Goal: Task Accomplishment & Management: Use online tool/utility

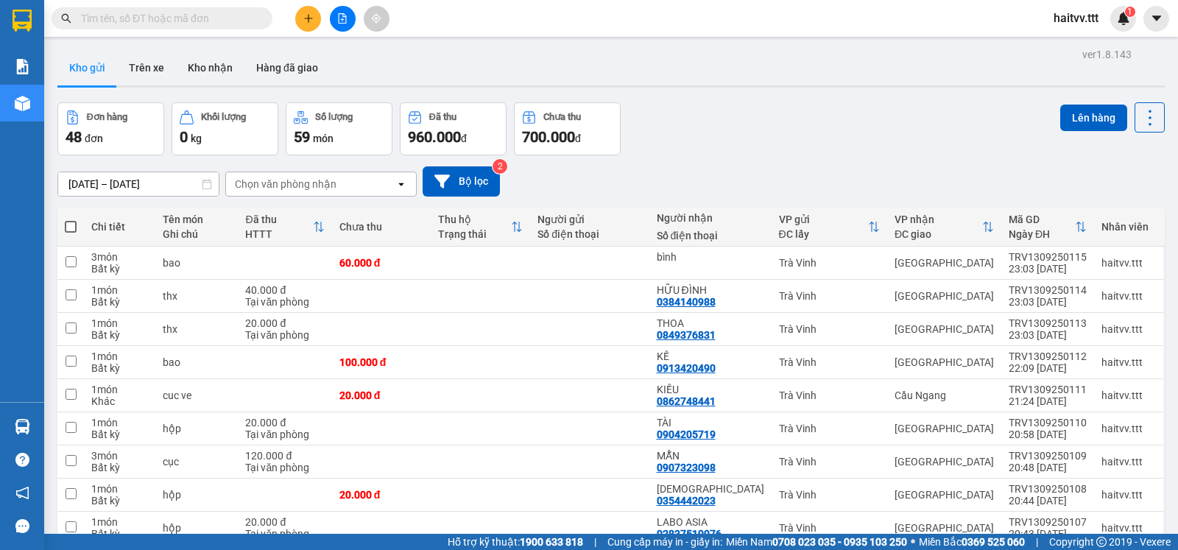
click at [67, 104] on button "Đơn hàng 48 đơn" at bounding box center [110, 128] width 107 height 53
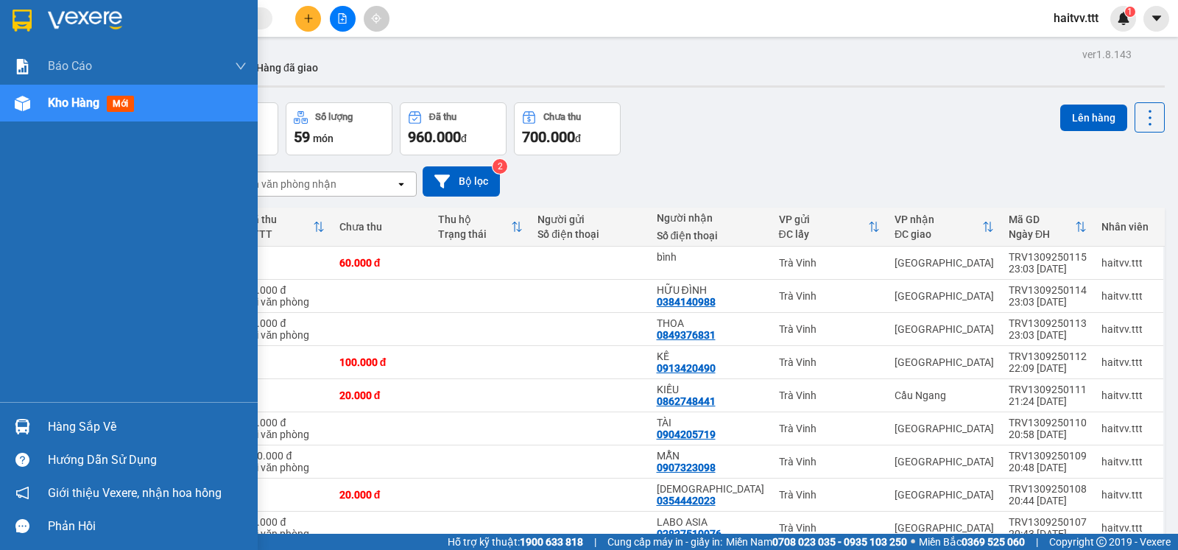
click at [54, 100] on span "Kho hàng" at bounding box center [74, 103] width 52 height 14
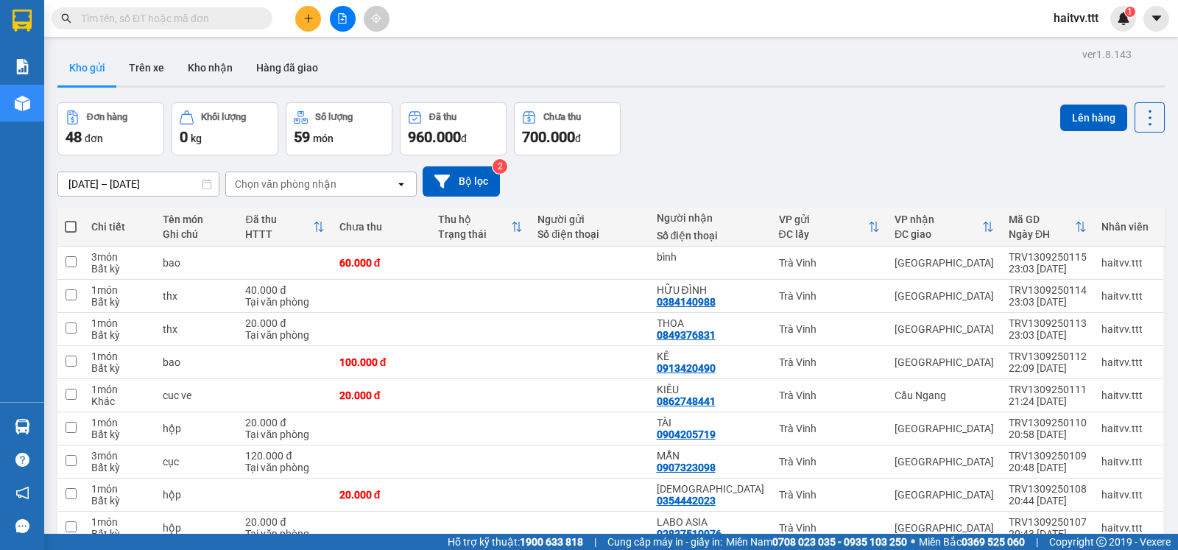
click at [76, 233] on span at bounding box center [71, 227] width 12 height 12
click at [71, 219] on input "checkbox" at bounding box center [71, 219] width 0 height 0
checkbox input "true"
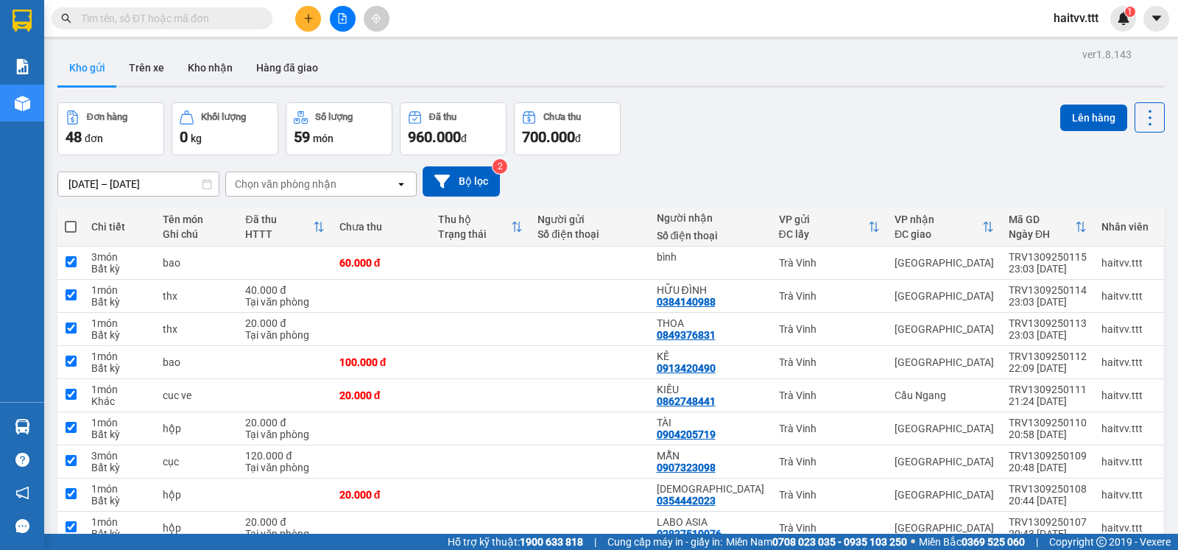
checkbox input "true"
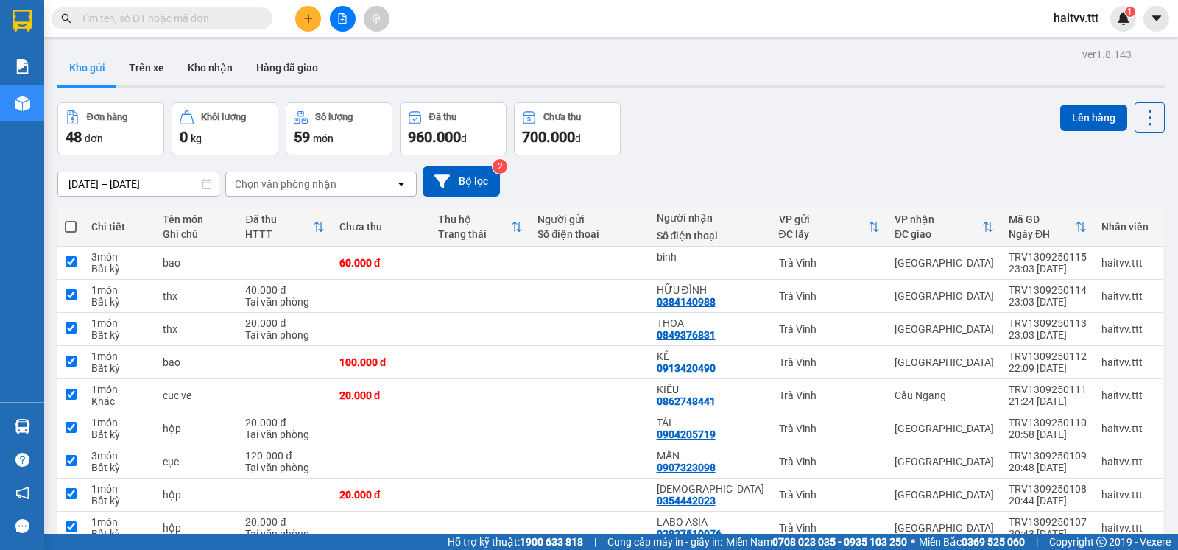
checkbox input "true"
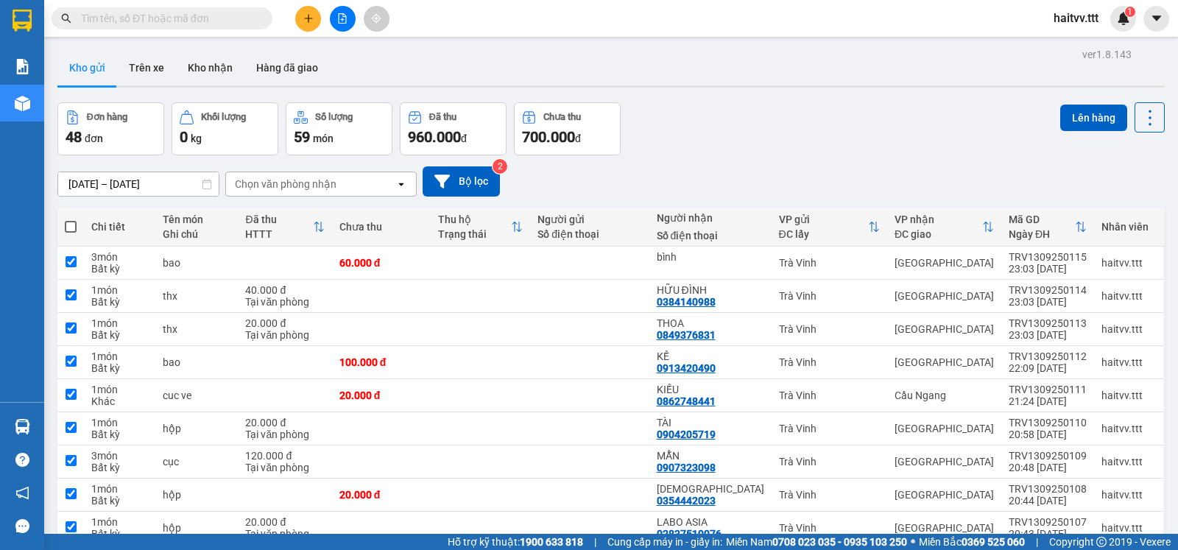
checkbox input "true"
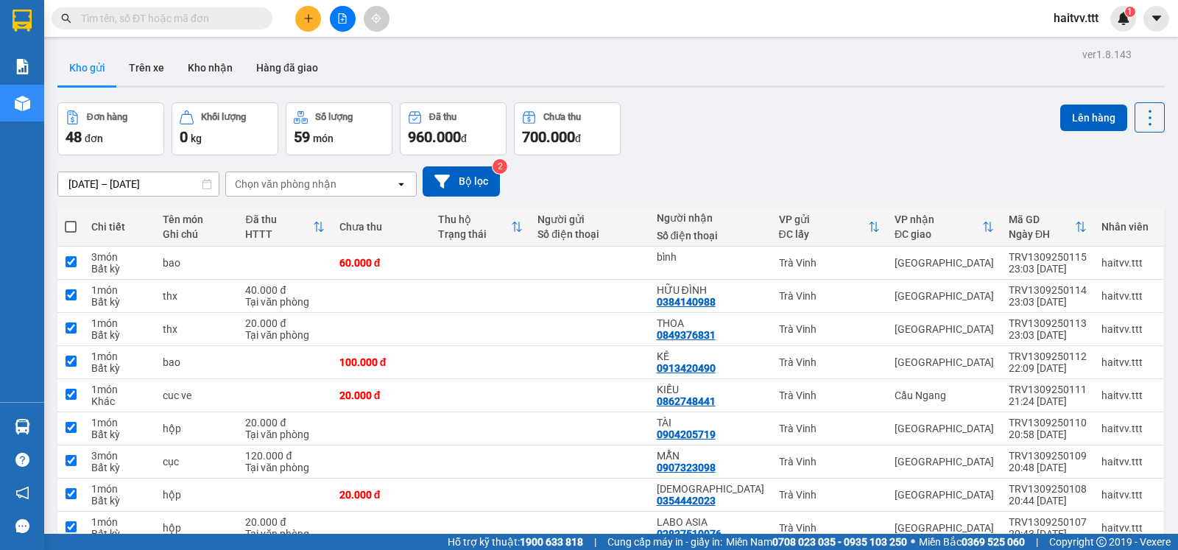
checkbox input "true"
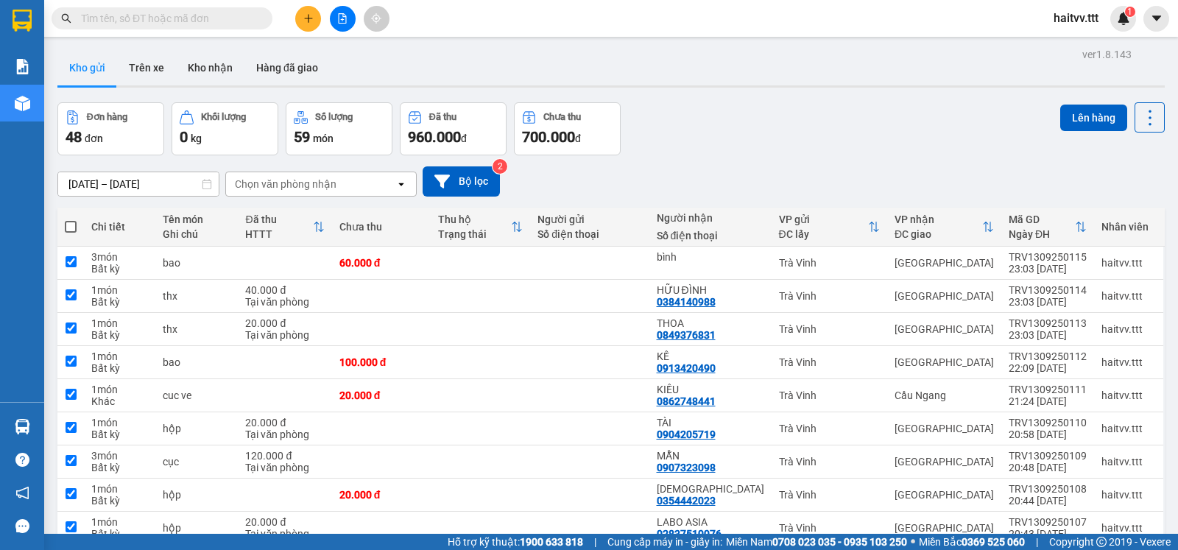
checkbox input "true"
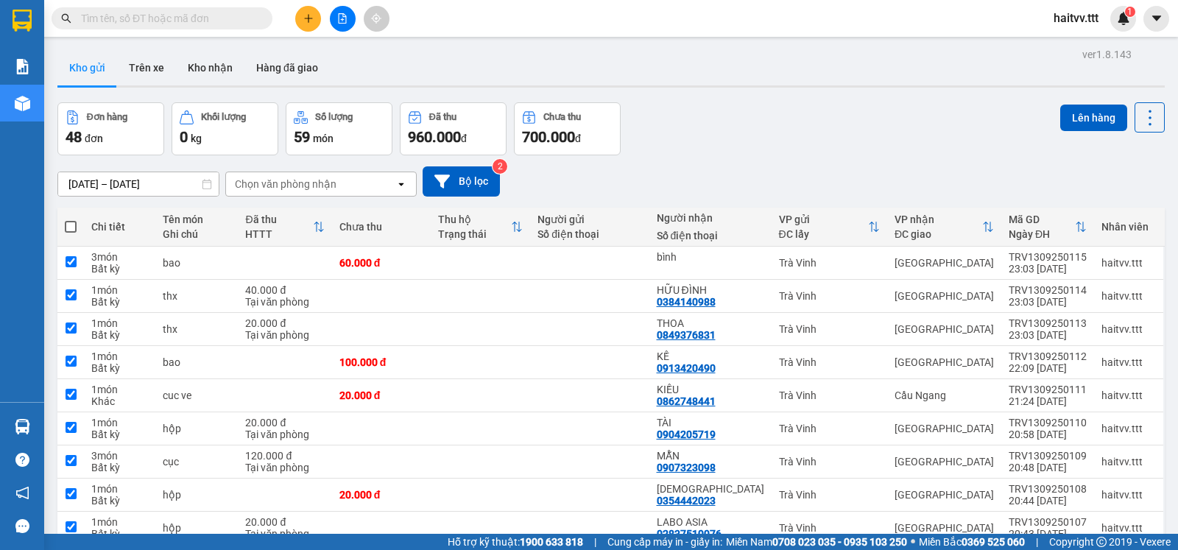
checkbox input "true"
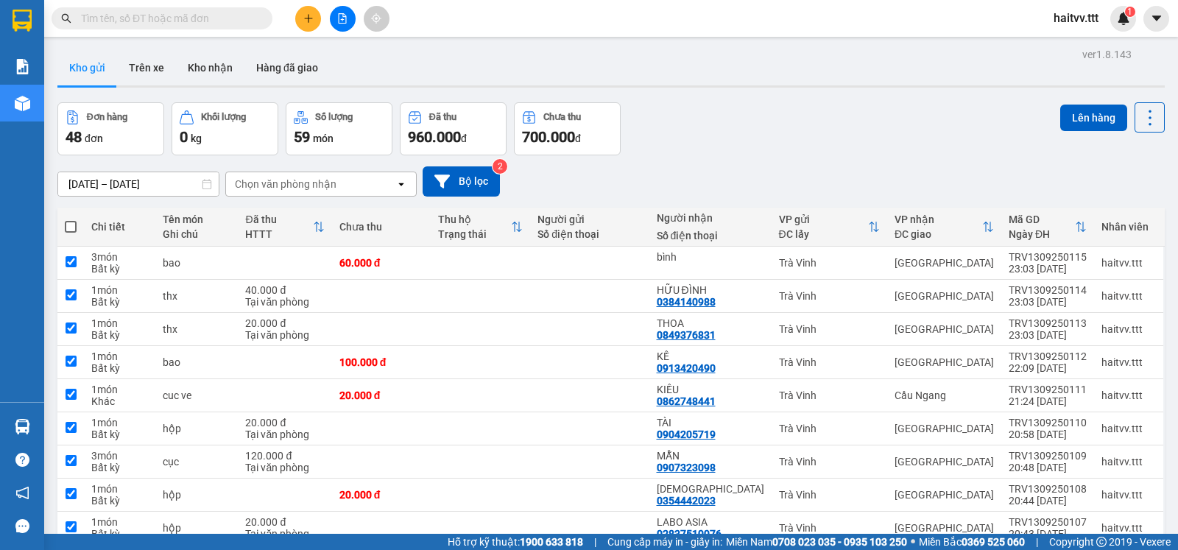
checkbox input "true"
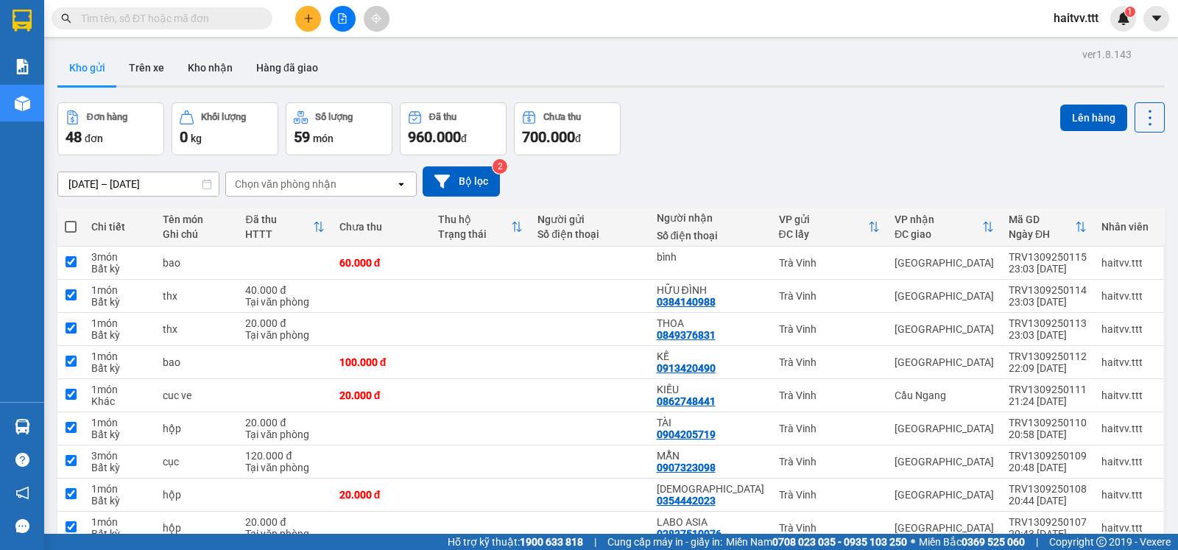
checkbox input "true"
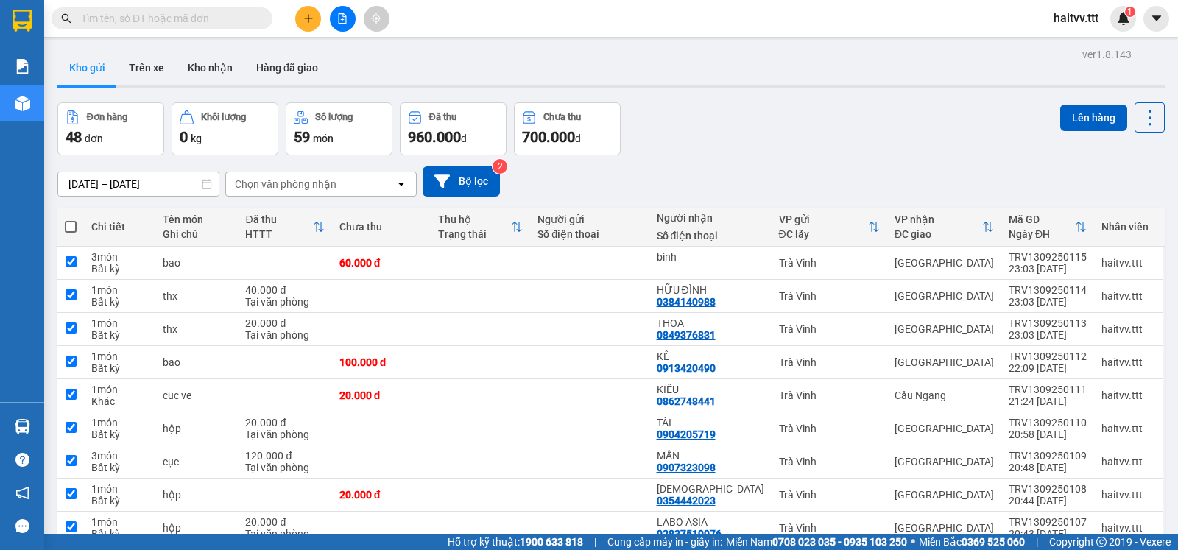
checkbox input "true"
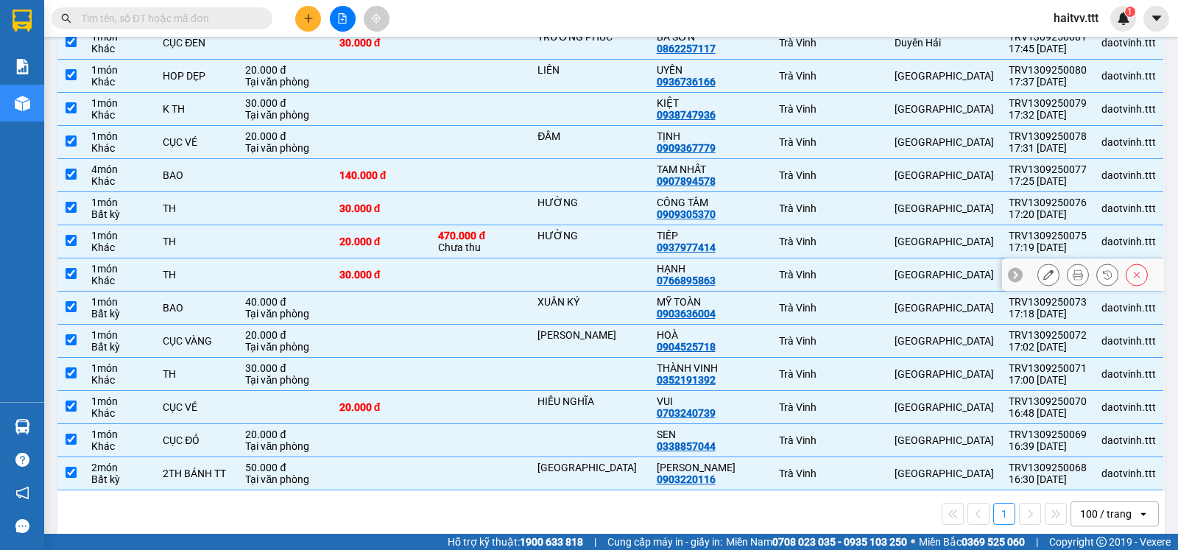
scroll to position [1373, 0]
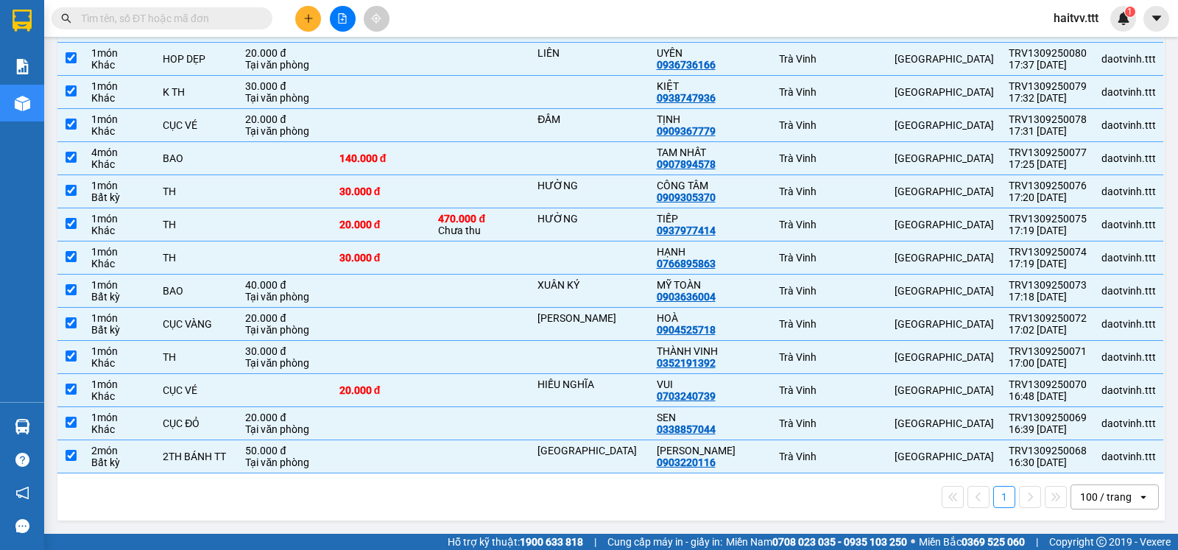
click at [1138, 494] on icon "open" at bounding box center [1144, 497] width 12 height 12
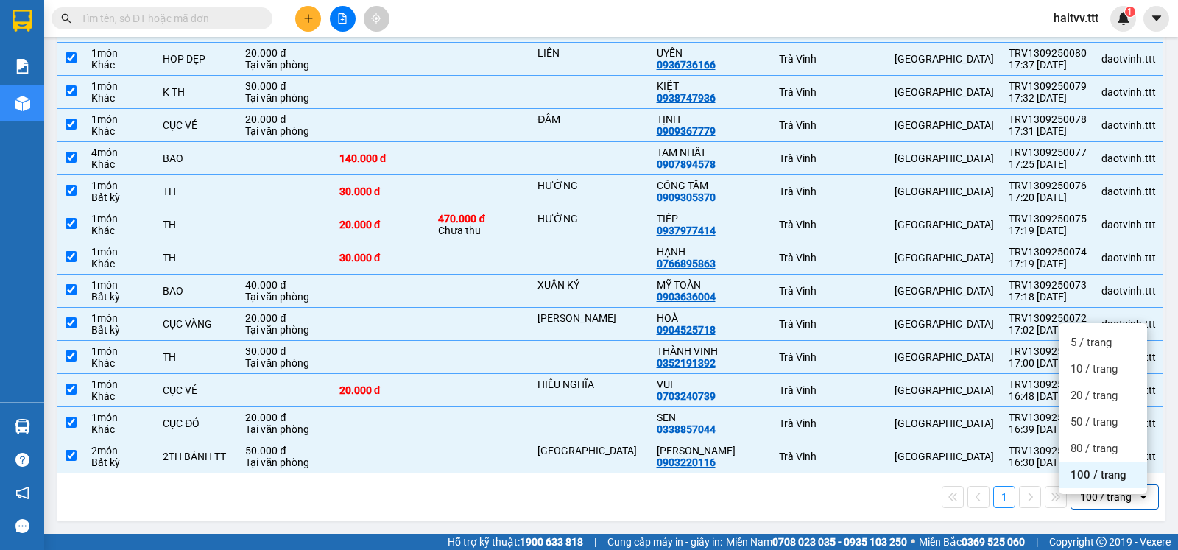
click at [1079, 468] on span "100 / trang" at bounding box center [1099, 475] width 56 height 15
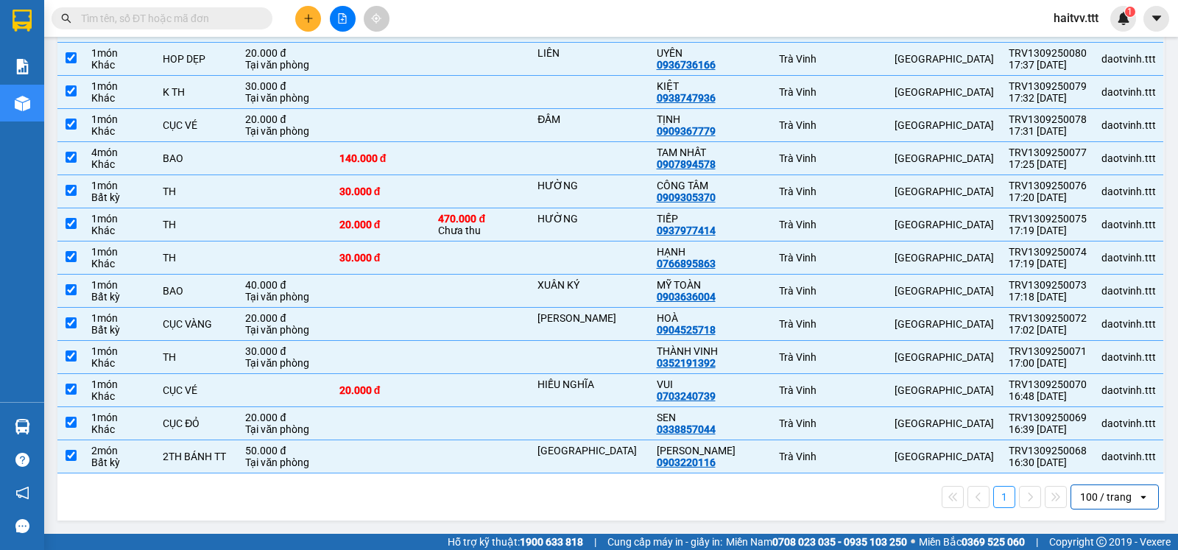
click at [1125, 501] on div "100 / trang" at bounding box center [1104, 497] width 66 height 24
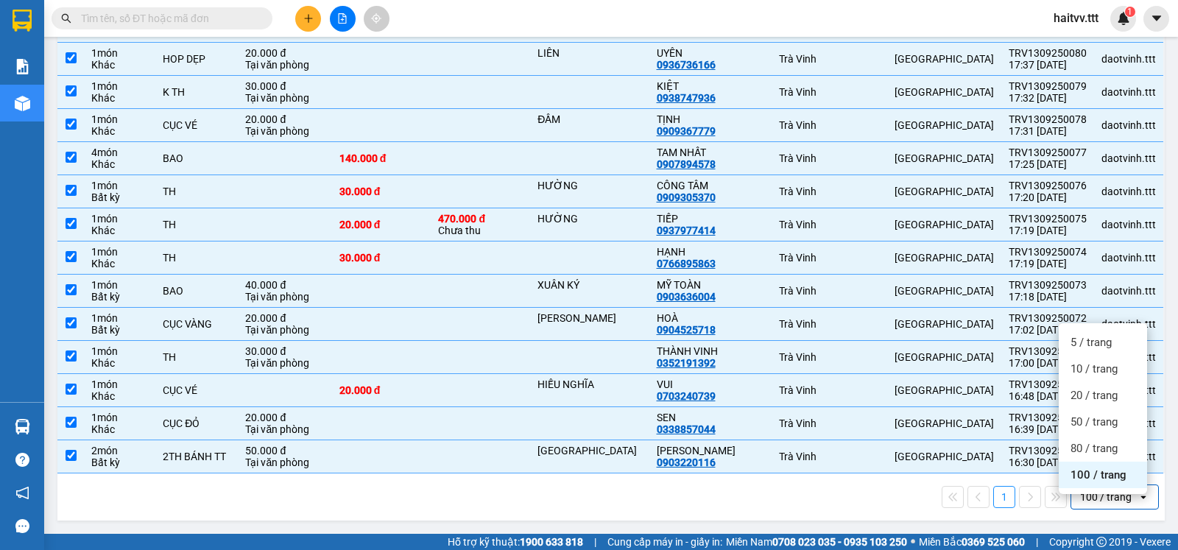
click at [1074, 468] on span "100 / trang" at bounding box center [1099, 475] width 56 height 15
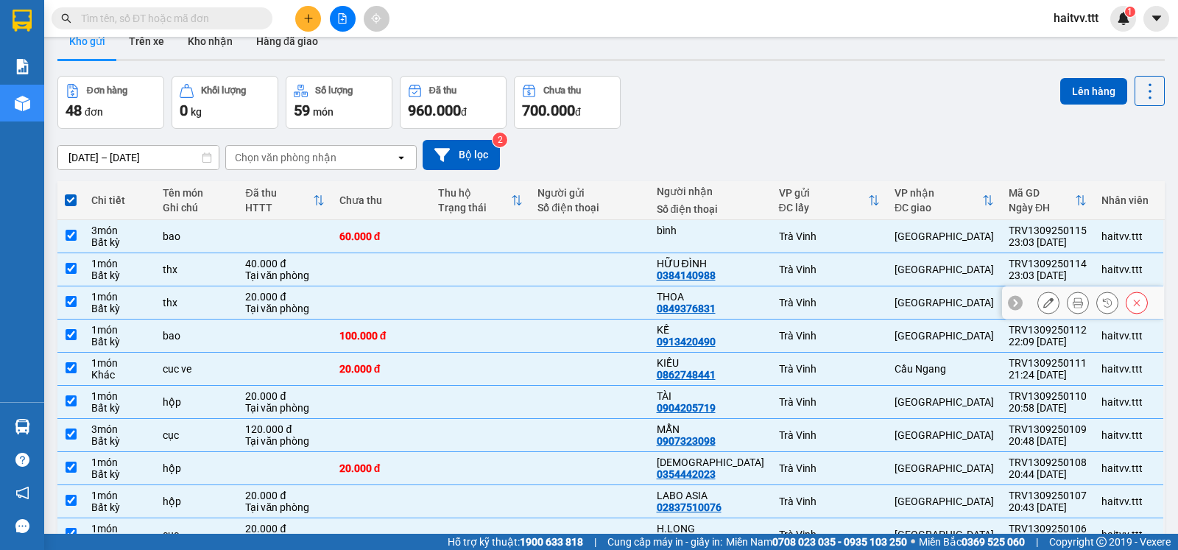
scroll to position [0, 0]
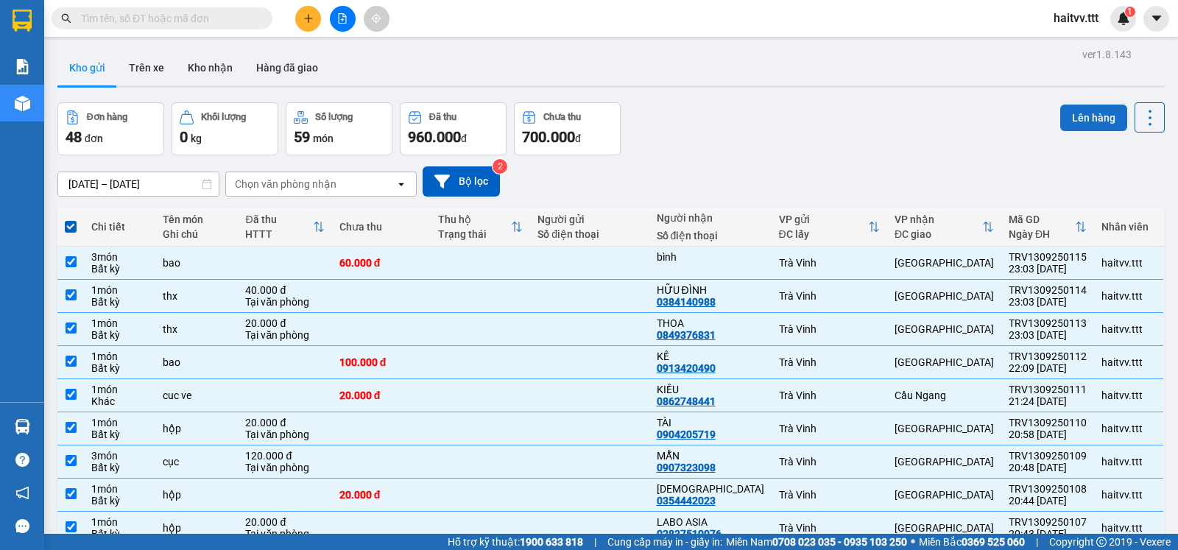
click at [1072, 120] on button "Lên hàng" at bounding box center [1093, 118] width 67 height 27
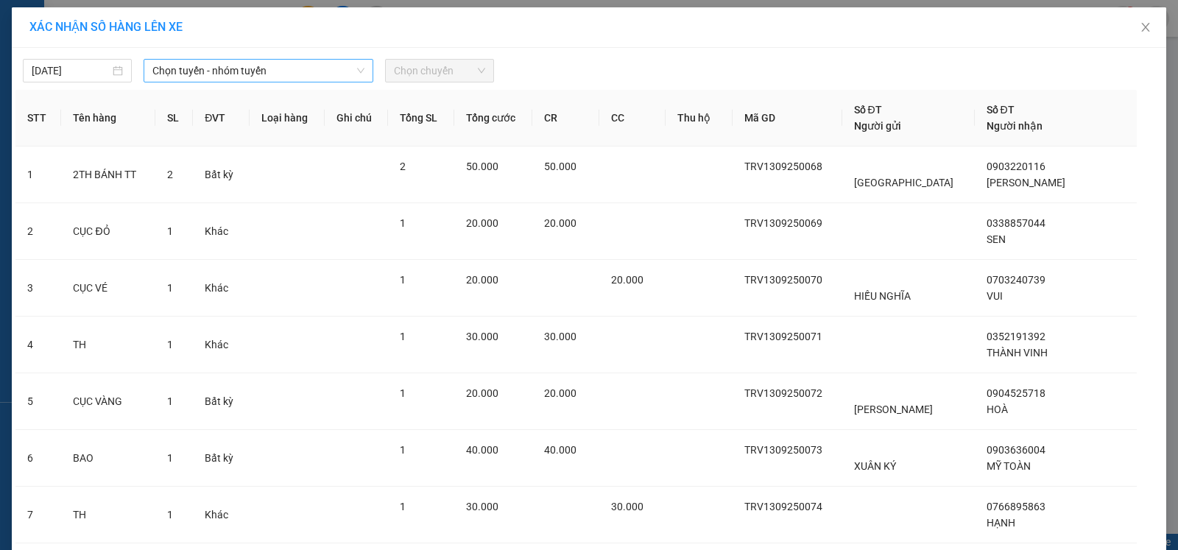
click at [353, 75] on span "Chọn tuyến - nhóm tuyến" at bounding box center [258, 71] width 212 height 22
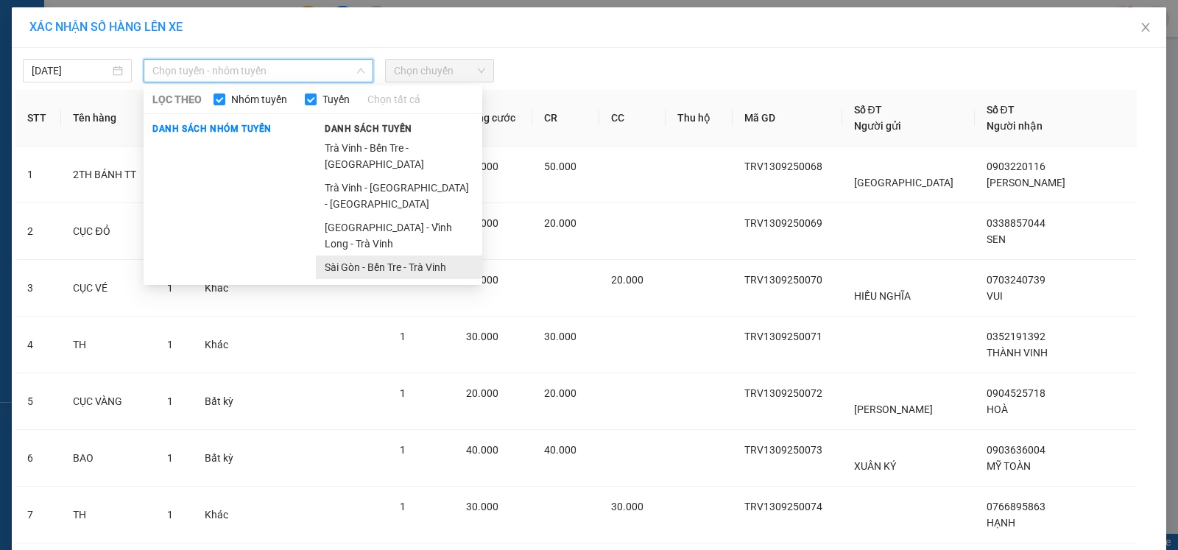
click at [338, 256] on li "Sài Gòn - Bến Tre - Trà Vinh" at bounding box center [399, 268] width 166 height 24
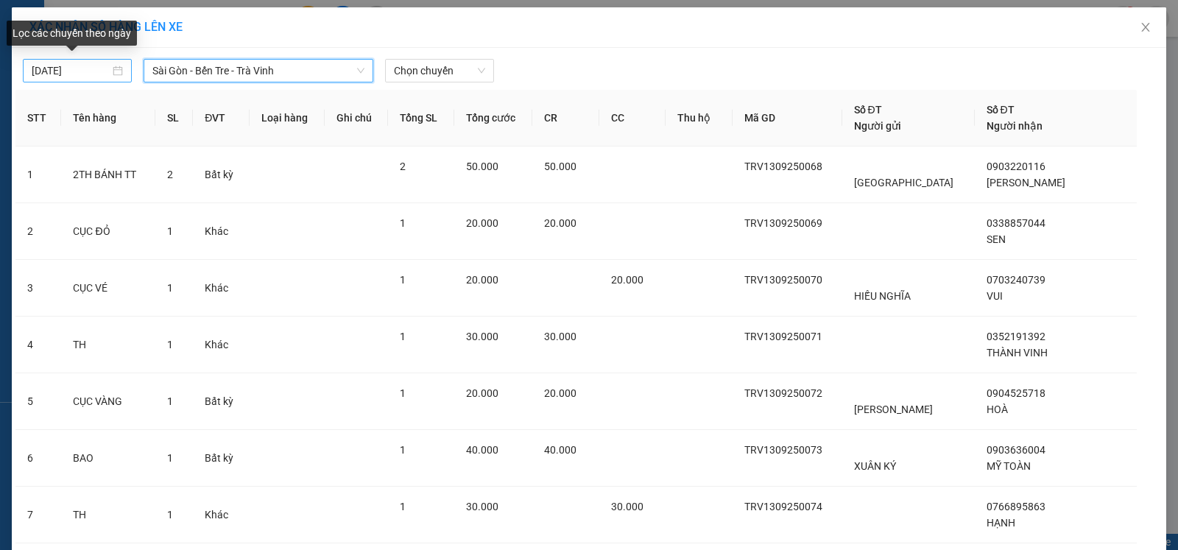
click at [88, 72] on input "[DATE]" at bounding box center [71, 71] width 78 height 16
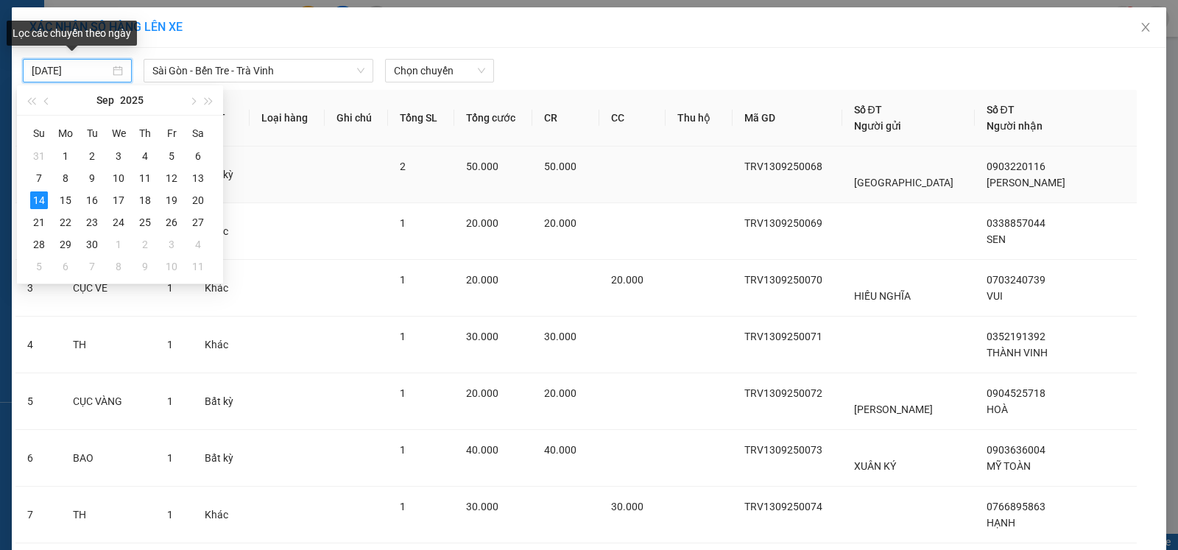
type input "[DATE]"
click at [357, 70] on icon "down" at bounding box center [360, 70] width 7 height 5
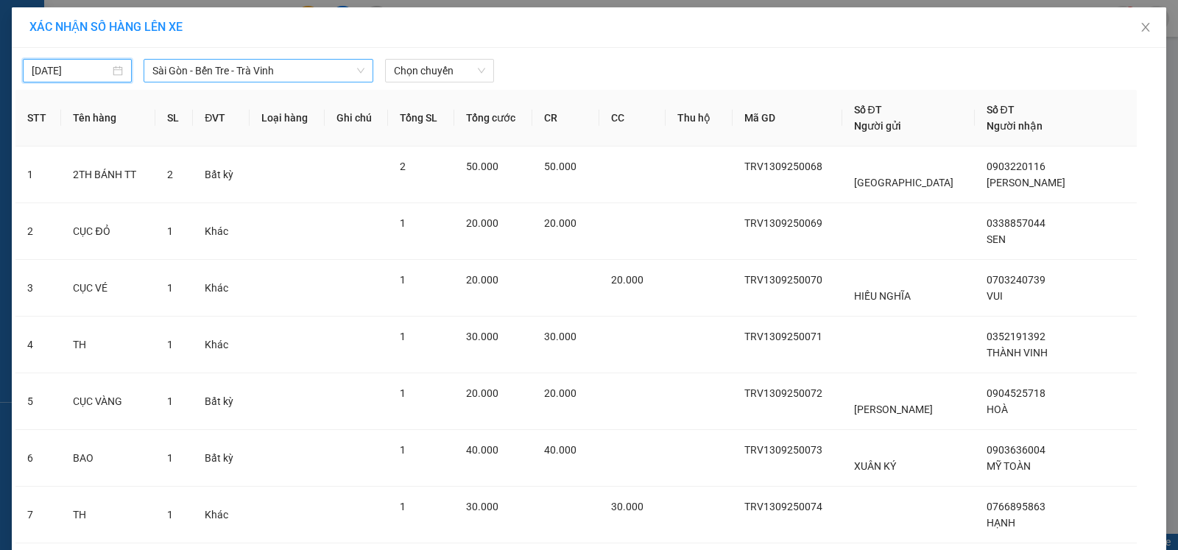
click at [356, 68] on icon "down" at bounding box center [360, 70] width 9 height 9
click at [303, 63] on span "Sài Gòn - Bến Tre - Trà Vinh" at bounding box center [258, 71] width 212 height 22
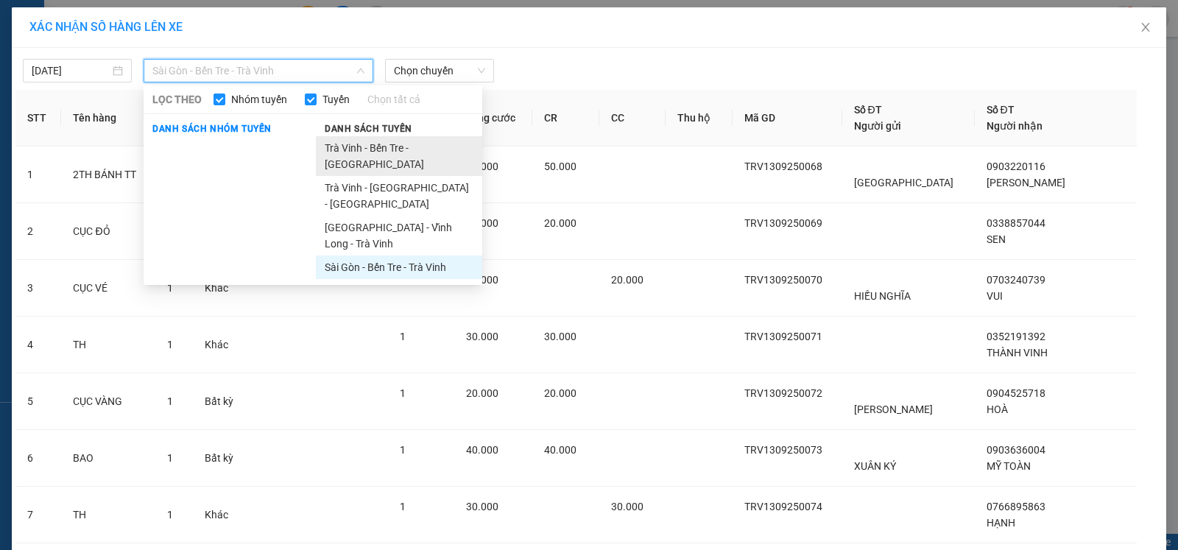
click at [359, 149] on li "Trà Vinh - Bến Tre - [GEOGRAPHIC_DATA]" at bounding box center [399, 156] width 166 height 40
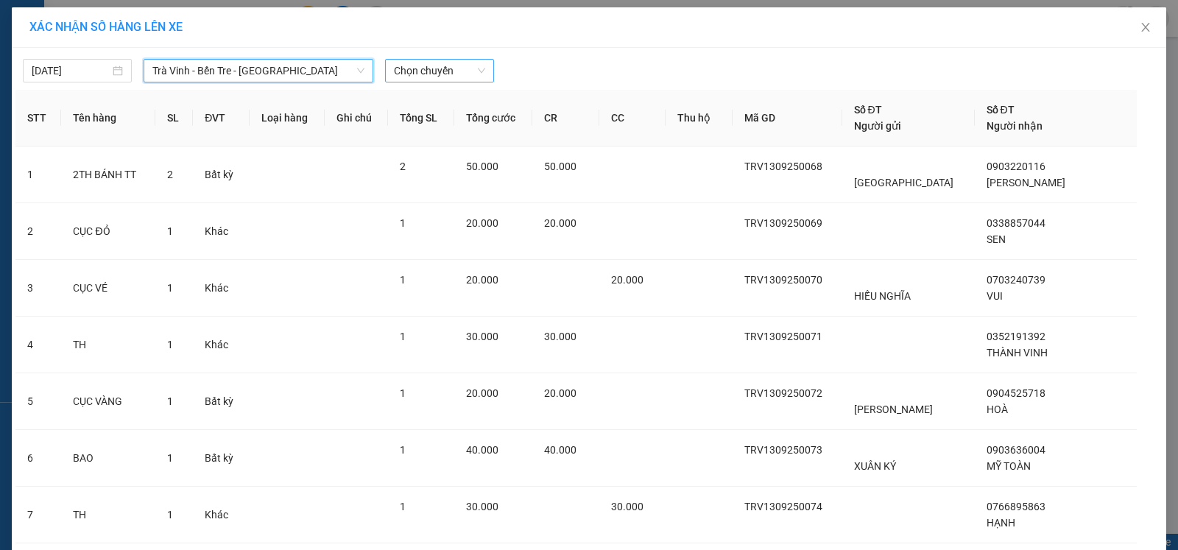
click at [481, 75] on div "Chọn chuyến" at bounding box center [439, 71] width 109 height 24
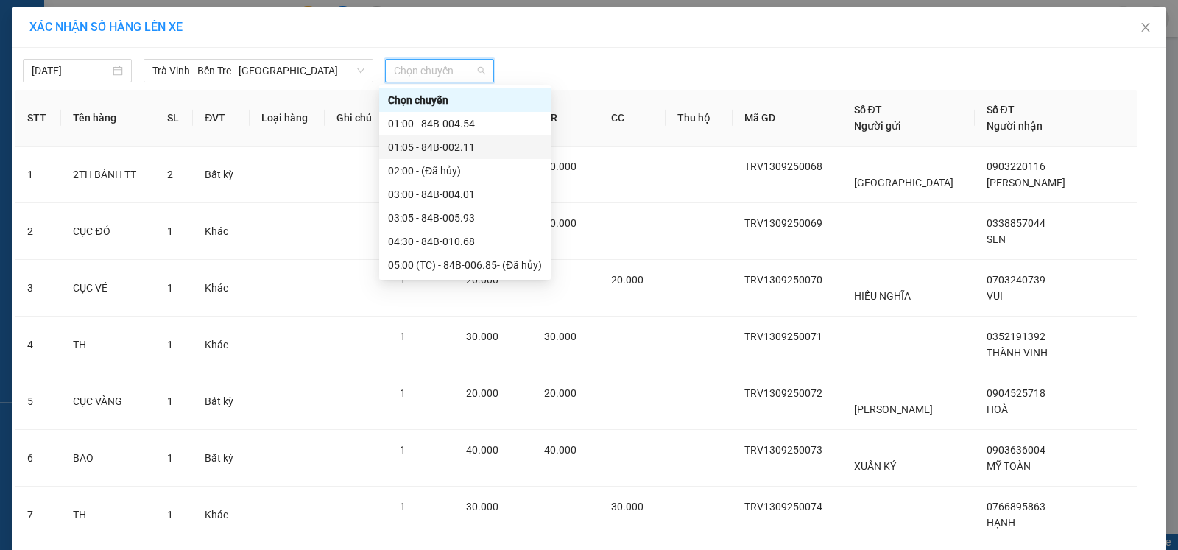
click at [465, 148] on div "01:05 - 84B-002.11" at bounding box center [465, 147] width 154 height 16
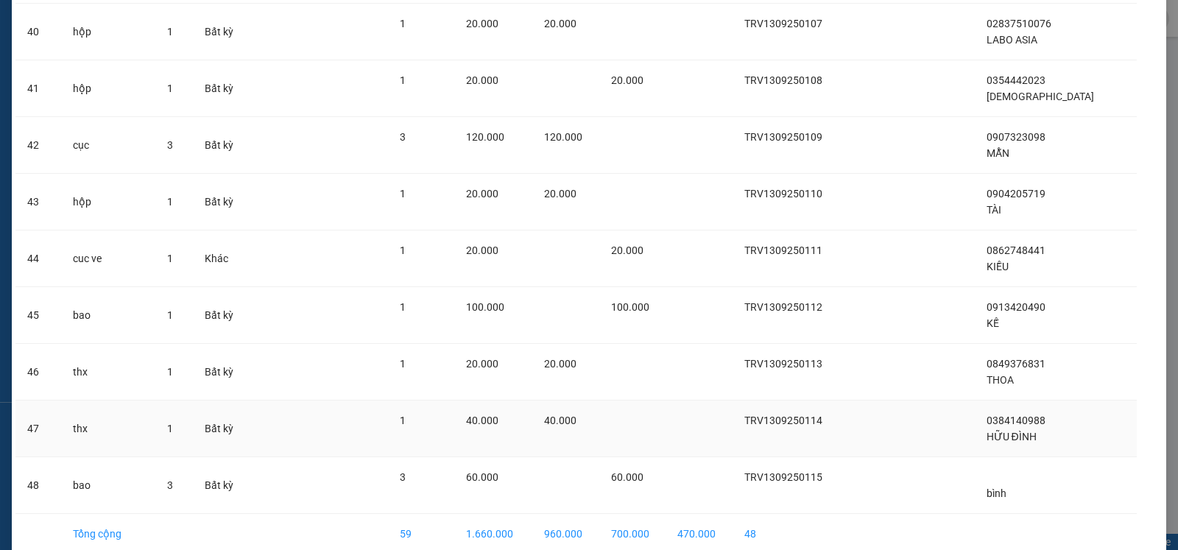
scroll to position [2435, 0]
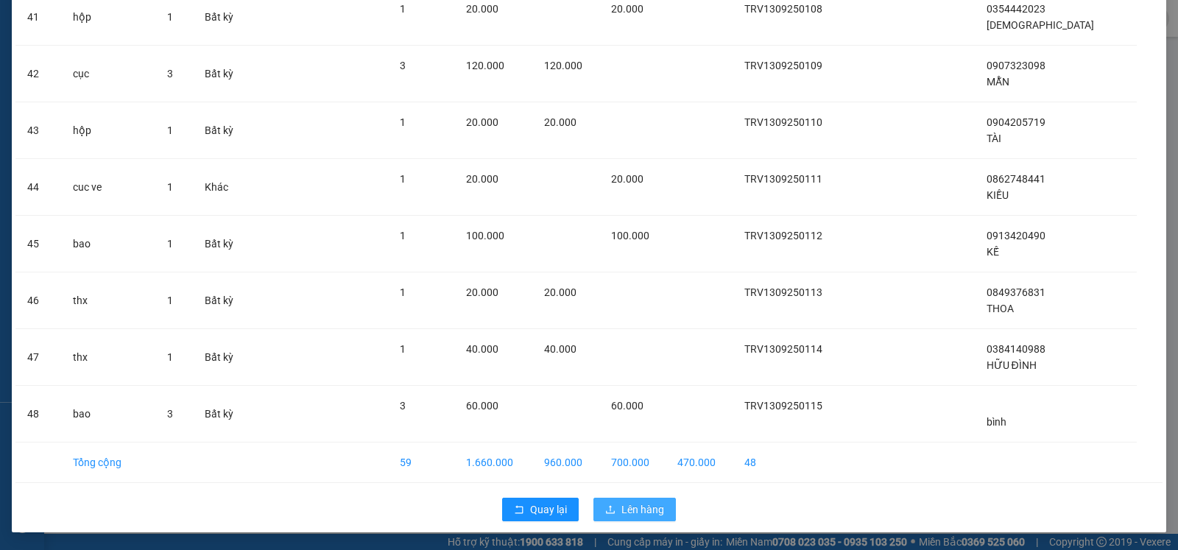
click at [651, 513] on span "Lên hàng" at bounding box center [643, 509] width 43 height 16
